Goal: Task Accomplishment & Management: Manage account settings

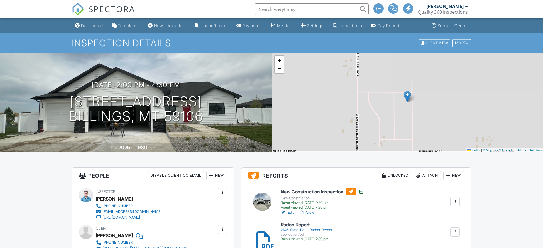
click at [457, 199] on div at bounding box center [455, 202] width 6 height 6
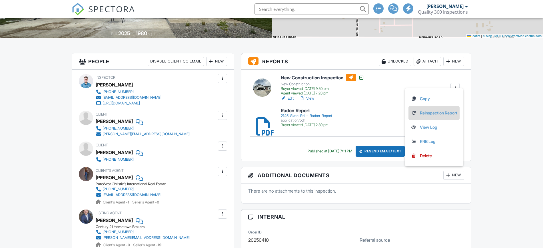
click at [437, 111] on link "Reinspection Report" at bounding box center [434, 113] width 47 height 6
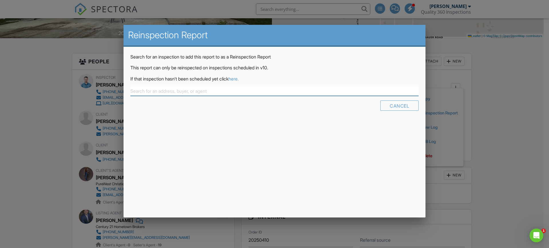
click at [311, 96] on input "text" at bounding box center [274, 91] width 288 height 9
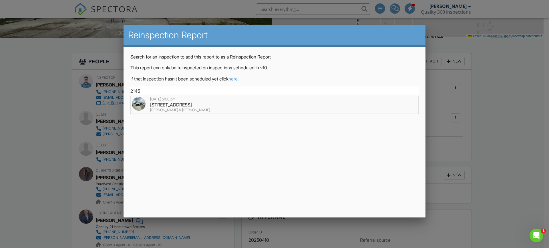
click at [303, 103] on div "2145 Slate Rd , Billings, MT 59106" at bounding box center [274, 105] width 285 height 6
type input "2145 Slate Rd , Billings, MT 59106"
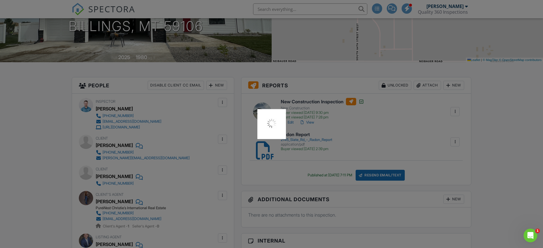
scroll to position [91, 0]
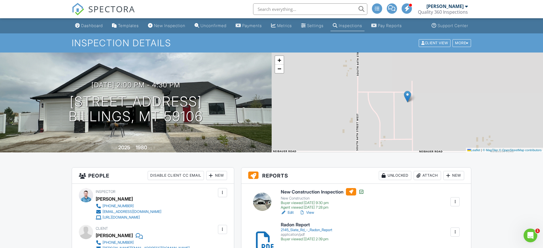
click at [286, 7] on input "text" at bounding box center [310, 8] width 114 height 11
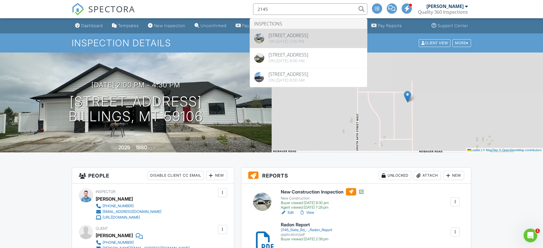
type input "2145"
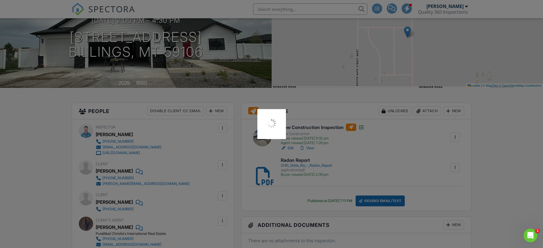
scroll to position [66, 0]
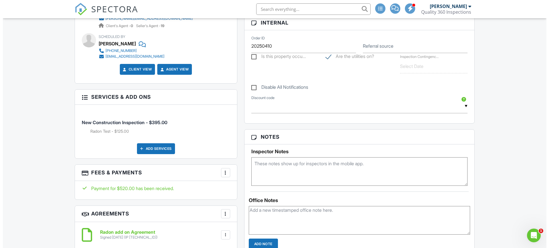
scroll to position [334, 0]
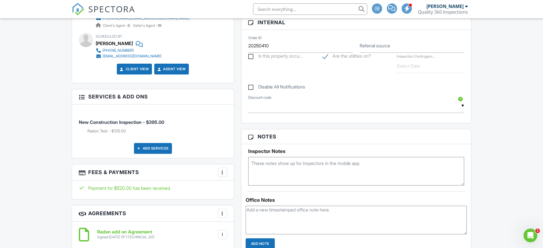
click at [219, 171] on div "More" at bounding box center [222, 172] width 9 height 9
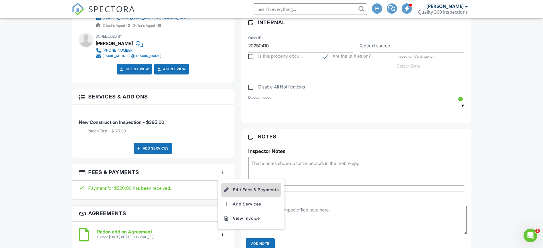
click at [239, 190] on li "Edit Fees & Payments" at bounding box center [251, 190] width 60 height 14
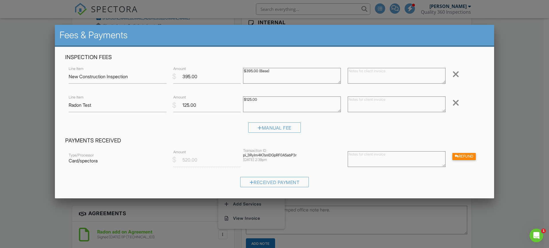
click at [271, 121] on div "Inspection Fees Line Item New Construction Inspection $ Amount 395.00 $395.00 (…" at bounding box center [274, 95] width 425 height 83
click at [271, 128] on div "Manual Fee" at bounding box center [274, 128] width 53 height 10
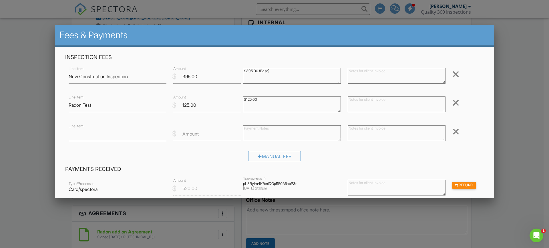
click at [125, 137] on input "Line Item" at bounding box center [118, 134] width 98 height 14
type input "Re-inspection + Radon re-test"
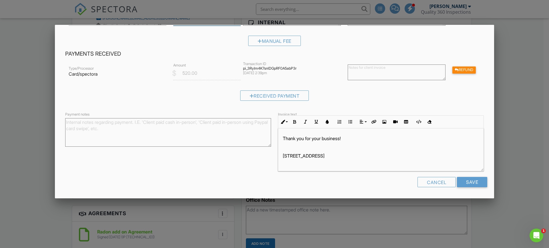
scroll to position [0, 0]
type input "250"
click at [458, 185] on input "Save" at bounding box center [472, 182] width 30 height 10
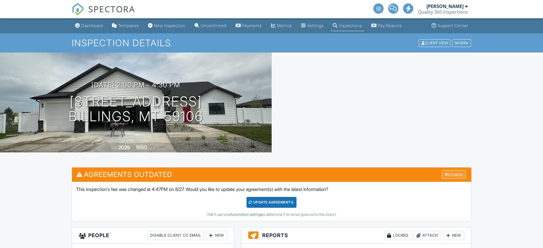
click at [459, 170] on div "Dismiss" at bounding box center [454, 174] width 24 height 9
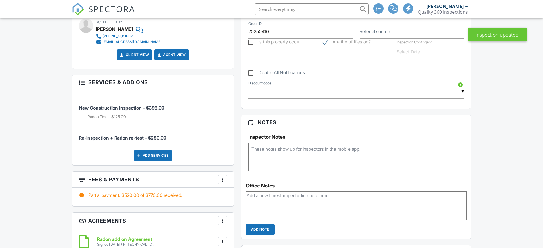
scroll to position [352, 0]
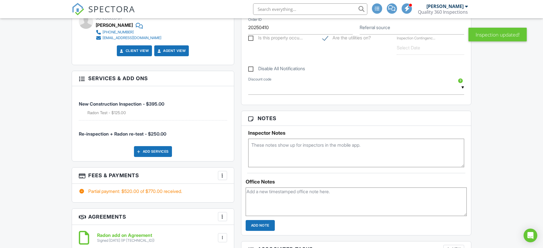
click at [413, 150] on textarea at bounding box center [356, 153] width 216 height 29
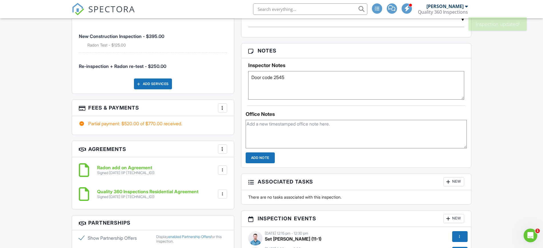
scroll to position [431, 0]
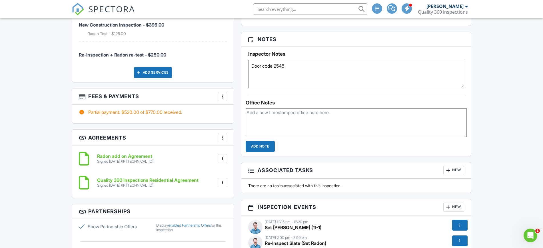
type textarea "Door code 2545"
click at [415, 134] on textarea at bounding box center [356, 123] width 221 height 29
type textarea "Added re-inspection and Radon test"
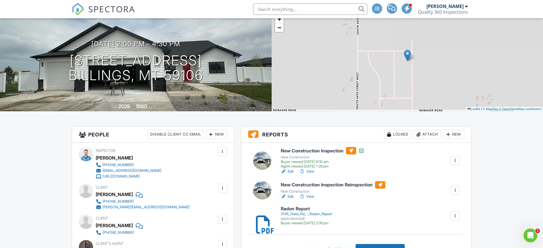
scroll to position [41, 0]
